Goal: Task Accomplishment & Management: Use online tool/utility

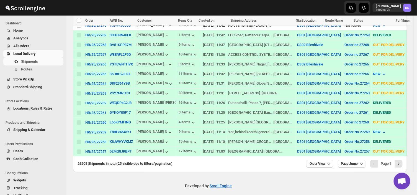
scroll to position [235, 0]
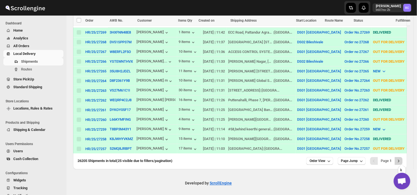
click at [401, 159] on icon "Next" at bounding box center [399, 161] width 6 height 6
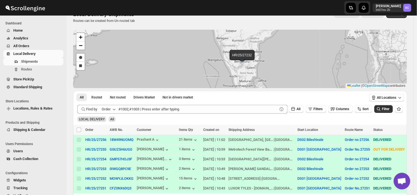
scroll to position [0, 0]
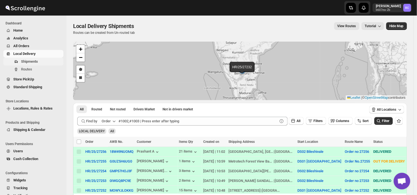
click at [42, 64] on span "Shipments" at bounding box center [41, 62] width 41 height 6
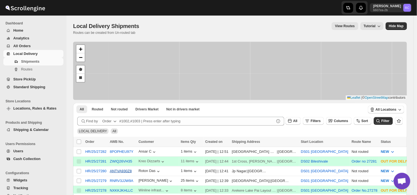
scroll to position [93, 0]
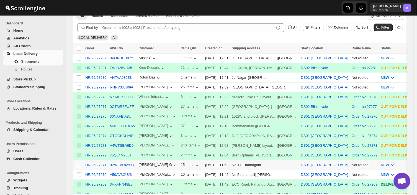
click at [77, 164] on input "Select shipment" at bounding box center [79, 164] width 4 height 4
checkbox input "true"
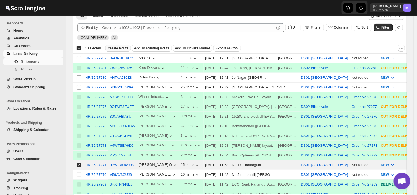
click at [119, 47] on span "Create Route" at bounding box center [118, 48] width 21 height 4
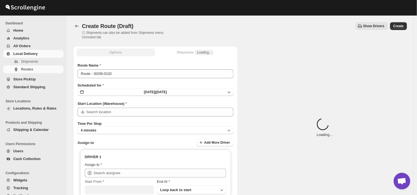
type input "DS01 [GEOGRAPHIC_DATA]"
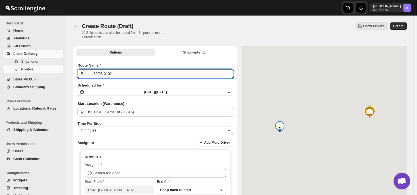
click at [115, 72] on input "Route - 30/08-0102" at bounding box center [155, 73] width 156 height 9
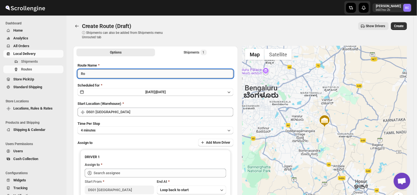
type input "R"
type input "Order no 27271"
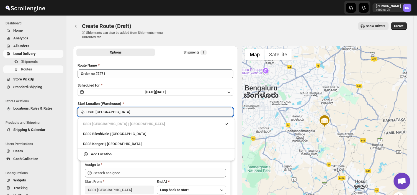
click at [110, 111] on input "DS01 [GEOGRAPHIC_DATA]" at bounding box center [159, 111] width 147 height 9
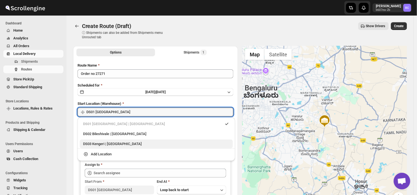
click at [99, 148] on div "DS03 Kengeri | [GEOGRAPHIC_DATA]" at bounding box center [156, 143] width 153 height 9
type input "DS03 Kengeri"
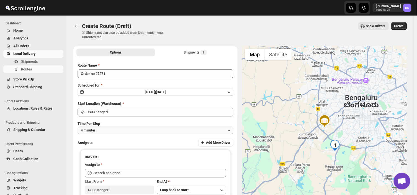
click at [100, 126] on button "4 minutes" at bounding box center [155, 130] width 156 height 8
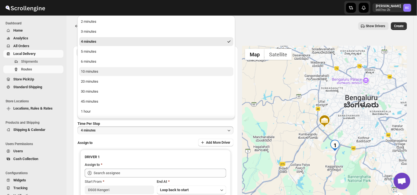
click at [94, 70] on div "10 minutes" at bounding box center [89, 72] width 17 height 6
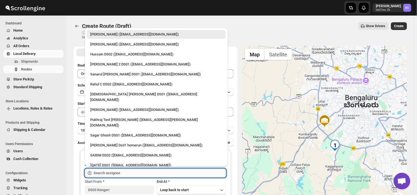
click at [131, 172] on input "text" at bounding box center [160, 172] width 133 height 9
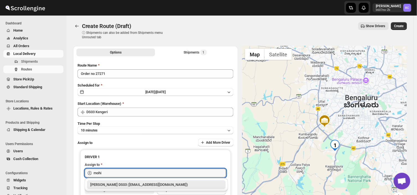
click at [124, 181] on div "[PERSON_NAME] DS03 ([EMAIL_ADDRESS][DOMAIN_NAME])" at bounding box center [156, 184] width 139 height 9
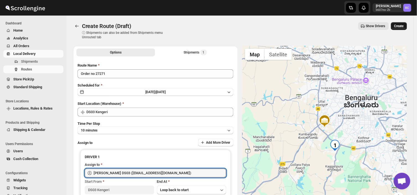
type input "[PERSON_NAME] DS03 ([EMAIL_ADDRESS][DOMAIN_NAME])"
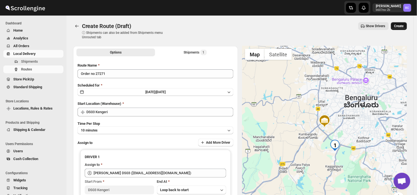
click at [400, 23] on button "Create" at bounding box center [399, 26] width 16 height 8
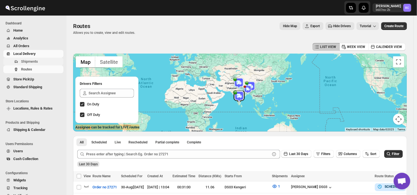
click at [38, 60] on span "Shipments" at bounding box center [41, 62] width 41 height 6
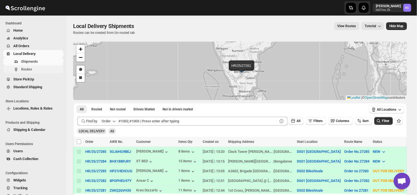
click at [30, 69] on span "Routes" at bounding box center [26, 69] width 11 height 4
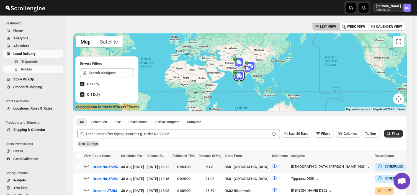
scroll to position [20, 0]
click at [40, 63] on span "Shipments" at bounding box center [41, 62] width 41 height 6
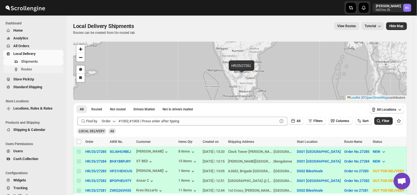
click at [38, 69] on span "Routes" at bounding box center [41, 69] width 41 height 6
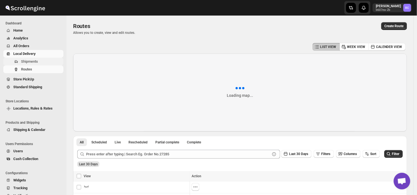
click at [37, 60] on span "Shipments" at bounding box center [29, 61] width 17 height 4
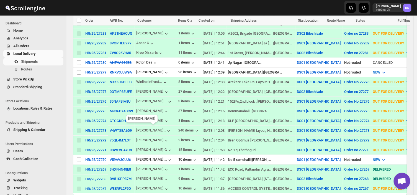
scroll to position [138, 0]
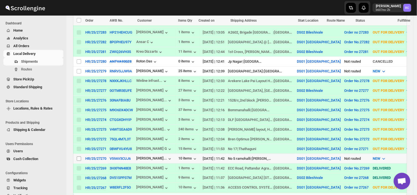
click at [79, 156] on input "Select shipment" at bounding box center [79, 158] width 4 height 4
checkbox input "true"
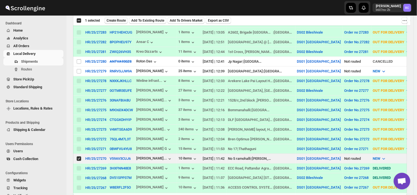
click at [116, 20] on span "Create Route" at bounding box center [116, 20] width 19 height 4
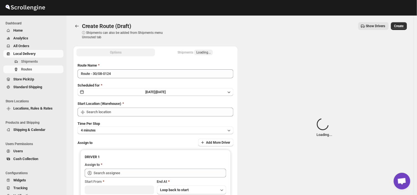
type input "DS01 [GEOGRAPHIC_DATA]"
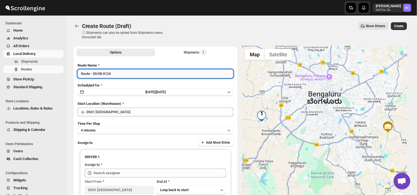
click at [115, 74] on input "Route - 30/08-0124" at bounding box center [155, 73] width 156 height 9
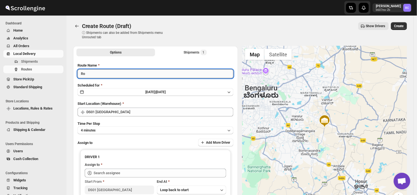
type input "R"
type input "Order no 27270"
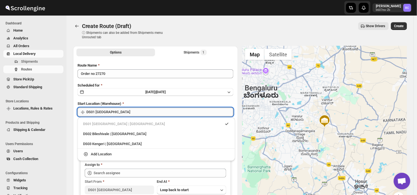
click at [109, 113] on input "DS01 [GEOGRAPHIC_DATA]" at bounding box center [159, 111] width 147 height 9
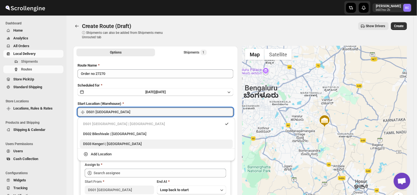
click at [91, 145] on div "DS03 Kengeri | [GEOGRAPHIC_DATA]" at bounding box center [156, 144] width 146 height 6
type input "DS03 Kengeri"
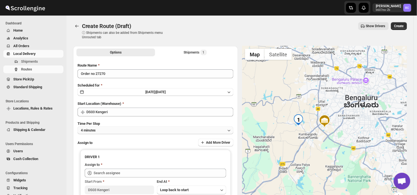
click at [103, 130] on button "4 minutes" at bounding box center [155, 130] width 156 height 8
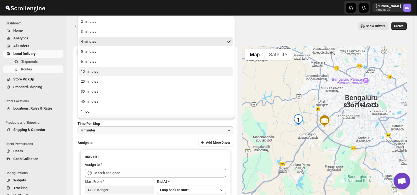
click at [93, 70] on div "10 minutes" at bounding box center [89, 72] width 17 height 6
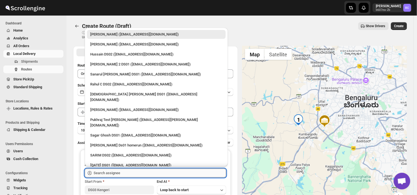
click at [117, 170] on input "text" at bounding box center [160, 172] width 133 height 9
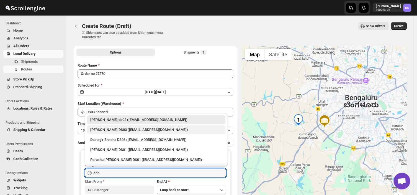
click at [115, 128] on div "[PERSON_NAME] DS03 ([EMAIL_ADDRESS][DOMAIN_NAME])" at bounding box center [156, 130] width 132 height 6
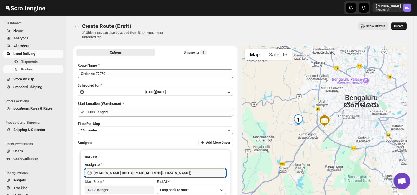
type input "[PERSON_NAME] DS03 ([EMAIL_ADDRESS][DOMAIN_NAME])"
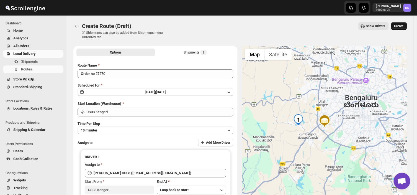
click at [401, 25] on span "Create" at bounding box center [398, 26] width 9 height 4
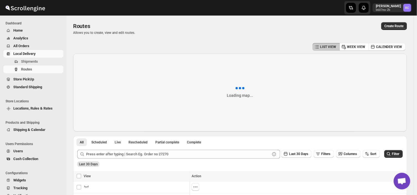
drag, startPoint x: 96, startPoint y: 5, endPoint x: 300, endPoint y: 1, distance: 204.0
click at [317, 0] on html "Skip to content Rahul Chopra b607ea-2b RC Dashboard Home Analytics All Orders L…" at bounding box center [208, 97] width 417 height 195
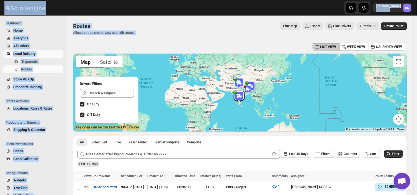
click at [184, 37] on div "Routes. This page is ready Routes Allows you to create, view and edit routes. H…" at bounding box center [240, 28] width 334 height 26
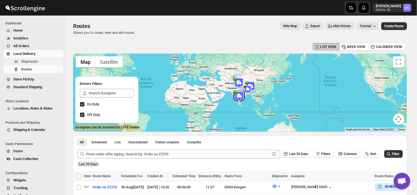
click at [34, 61] on span "Shipments" at bounding box center [29, 61] width 17 height 4
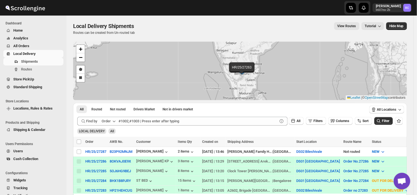
scroll to position [94, 0]
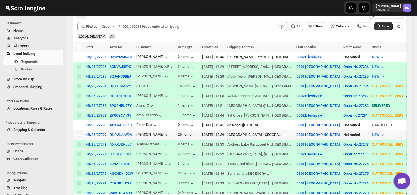
click at [78, 133] on input "Select shipment" at bounding box center [79, 134] width 4 height 4
checkbox input "true"
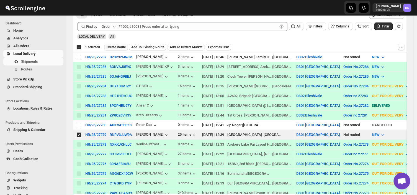
click at [117, 45] on span "Create Route" at bounding box center [116, 47] width 19 height 4
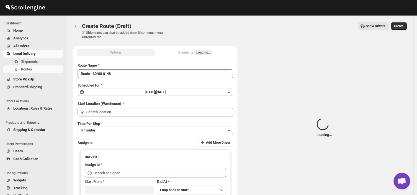
type input "DS01 [GEOGRAPHIC_DATA]"
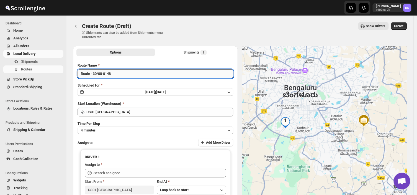
click at [116, 73] on input "Route - 30/08-0148" at bounding box center [155, 73] width 156 height 9
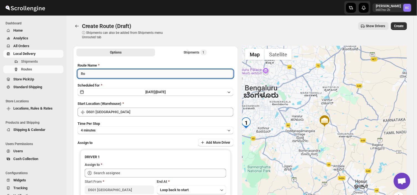
type input "R"
type input "Order no 27279"
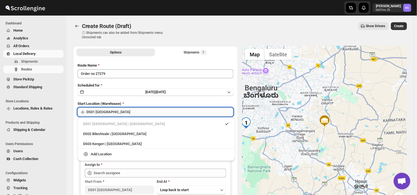
click at [116, 112] on input "DS01 [GEOGRAPHIC_DATA]" at bounding box center [159, 111] width 147 height 9
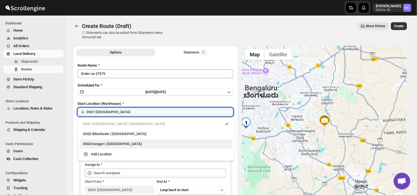
click at [90, 142] on div "DS03 Kengeri | [GEOGRAPHIC_DATA]" at bounding box center [156, 144] width 146 height 6
type input "DS03 Kengeri"
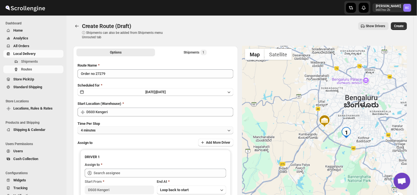
click at [102, 128] on button "4 minutes" at bounding box center [155, 130] width 156 height 8
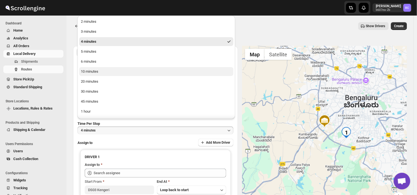
click at [97, 72] on div "10 minutes" at bounding box center [89, 72] width 17 height 6
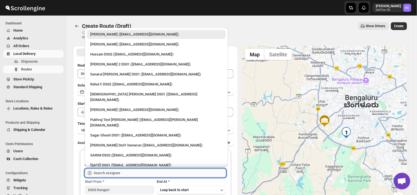
click at [131, 173] on input "text" at bounding box center [160, 172] width 133 height 9
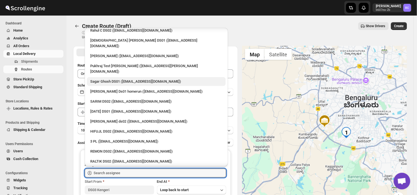
scroll to position [54, 0]
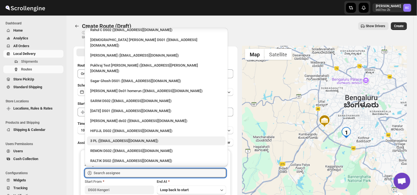
click at [123, 138] on div "3 PL ([EMAIL_ADDRESS][DOMAIN_NAME])" at bounding box center [156, 141] width 132 height 6
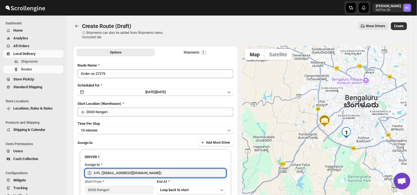
type input "3 PL ([EMAIL_ADDRESS][DOMAIN_NAME])"
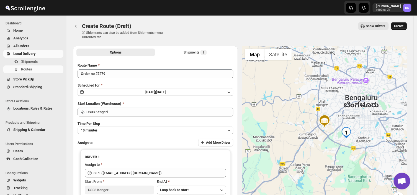
click at [403, 22] on button "Create" at bounding box center [399, 26] width 16 height 8
